Goal: Task Accomplishment & Management: Use online tool/utility

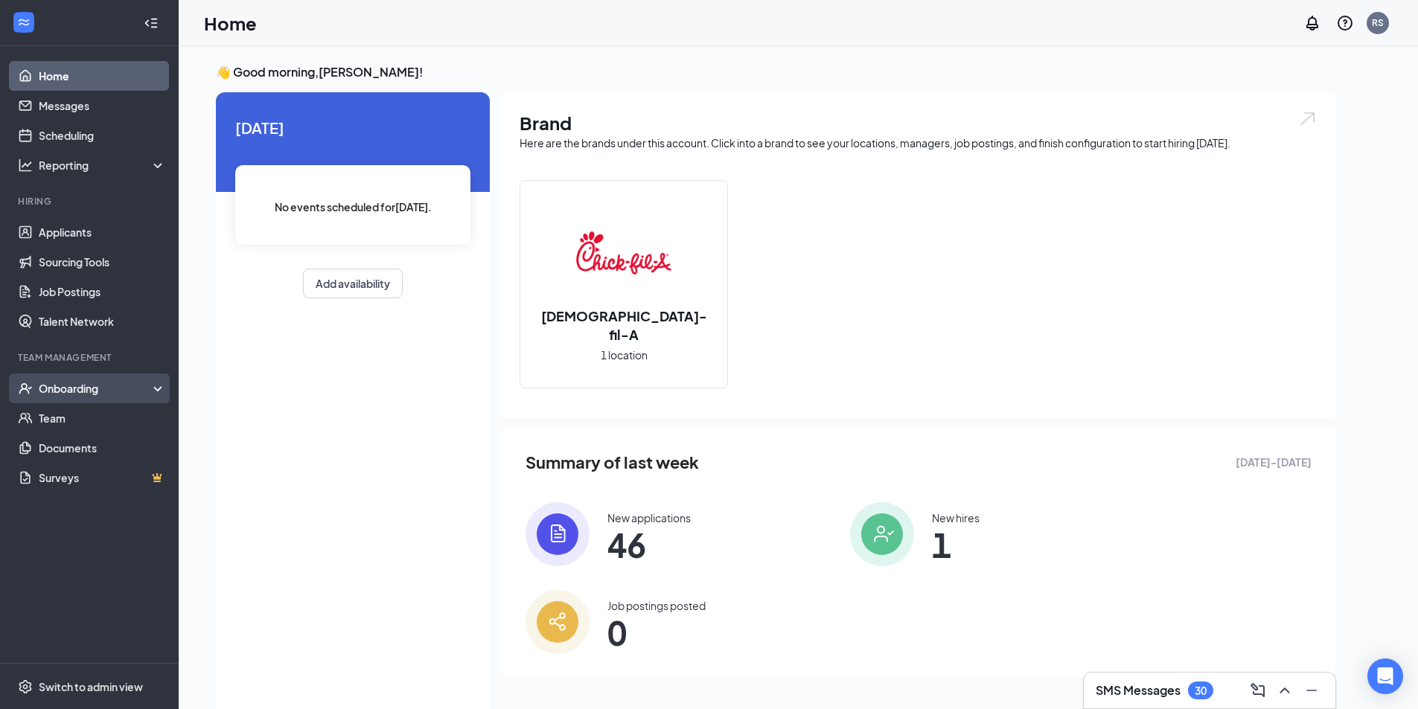
click at [57, 380] on div "Onboarding" at bounding box center [89, 389] width 179 height 30
click at [75, 419] on link "Overview" at bounding box center [102, 418] width 127 height 30
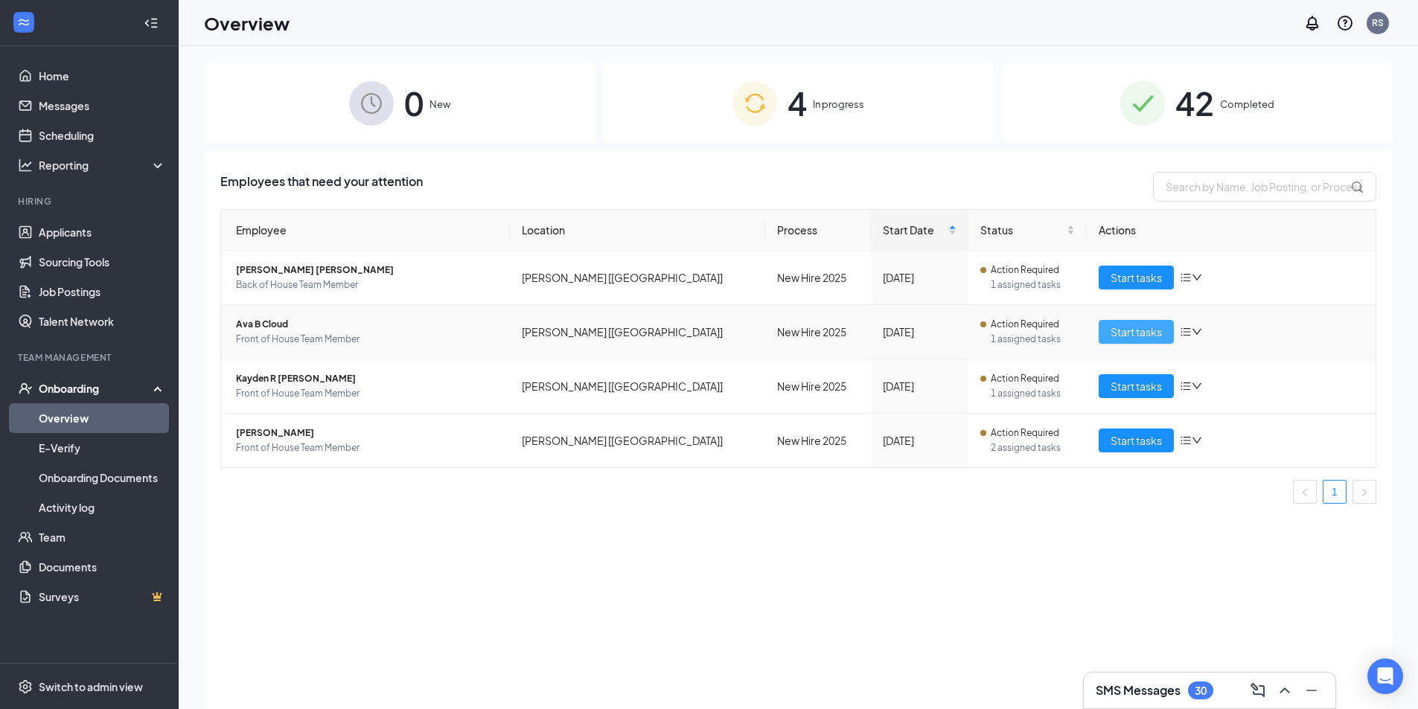
click at [1138, 330] on span "Start tasks" at bounding box center [1136, 332] width 51 height 16
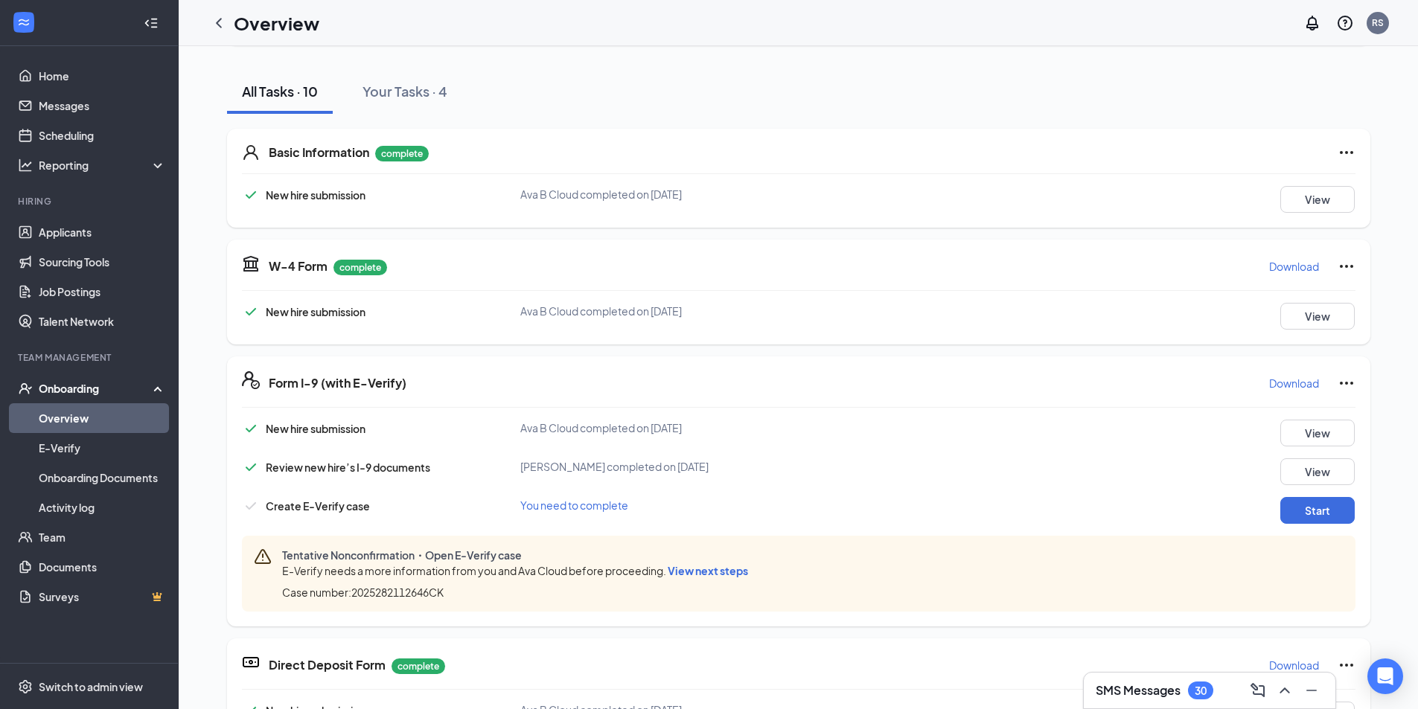
scroll to position [223, 0]
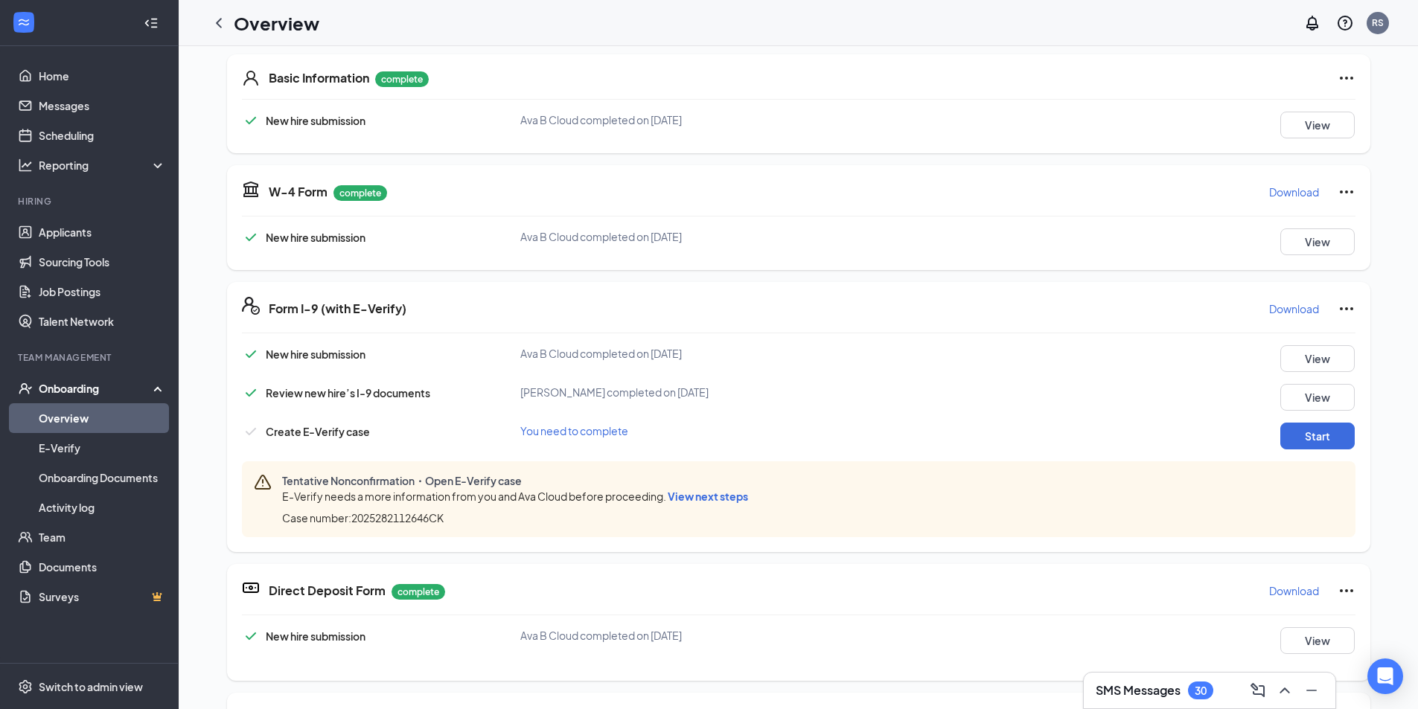
click at [711, 494] on span "View next steps" at bounding box center [708, 496] width 80 height 13
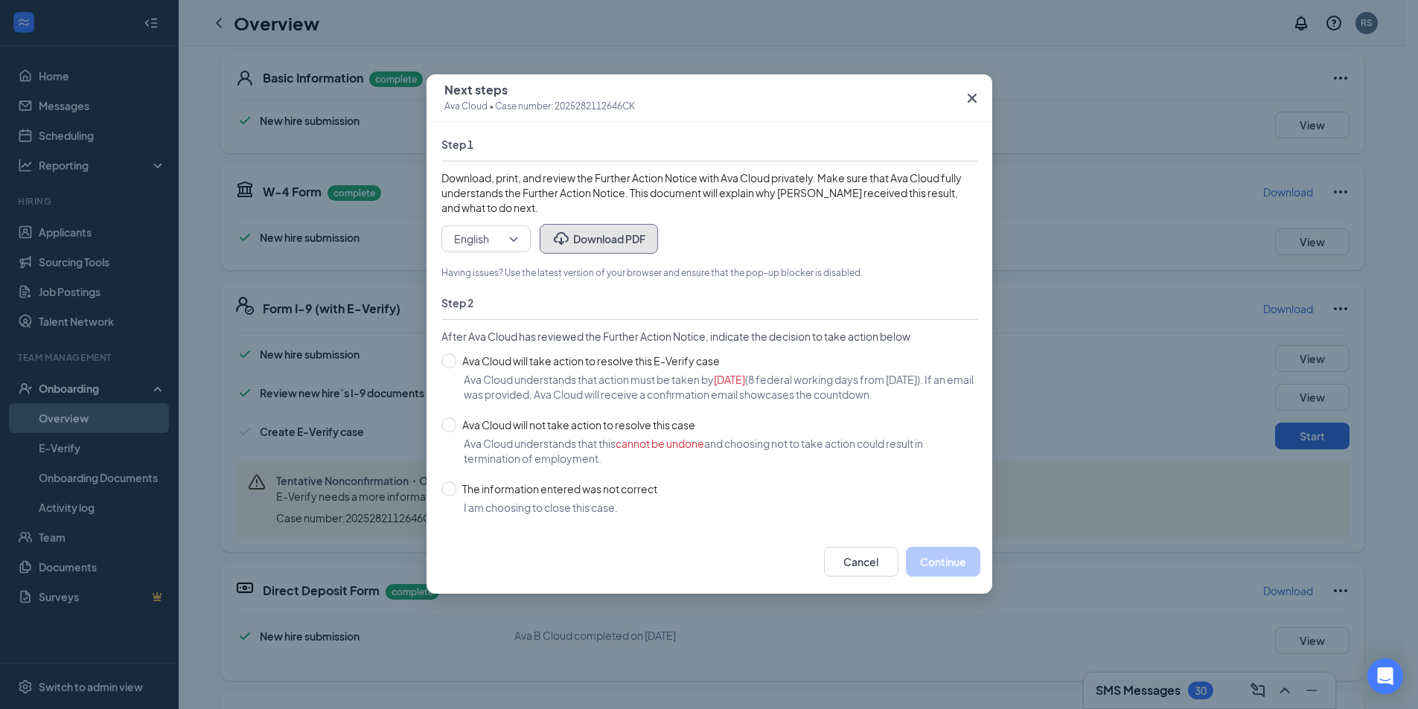
click at [578, 239] on button "Download PDF" at bounding box center [599, 239] width 118 height 30
click at [450, 366] on input "Ava Cloud will take action to resolve this E-Verify case" at bounding box center [448, 361] width 15 height 15
radio input "true"
click at [933, 562] on button "Continue" at bounding box center [943, 562] width 74 height 30
